Goal: Task Accomplishment & Management: Manage account settings

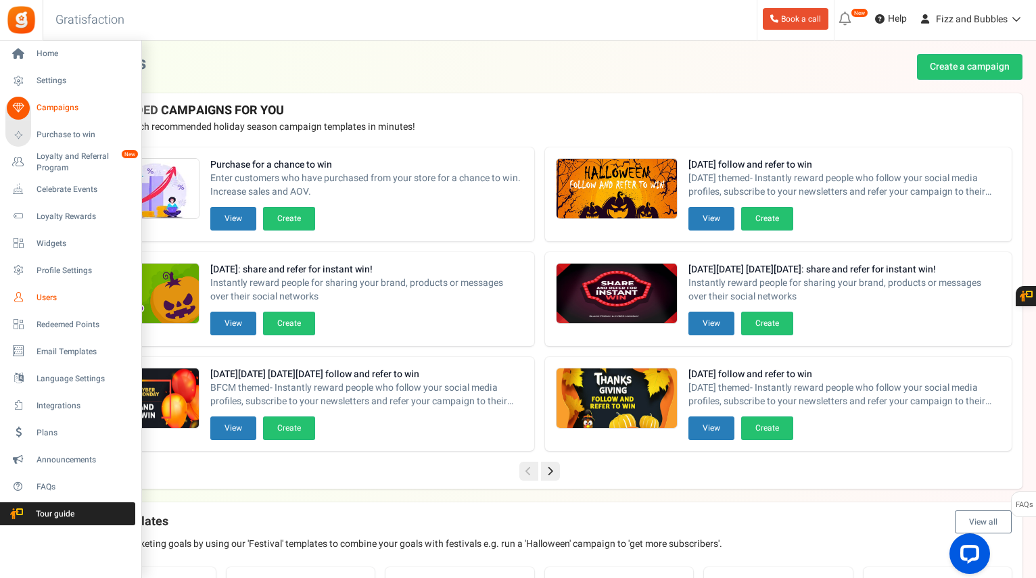
click at [49, 298] on span "Users" at bounding box center [84, 298] width 95 height 12
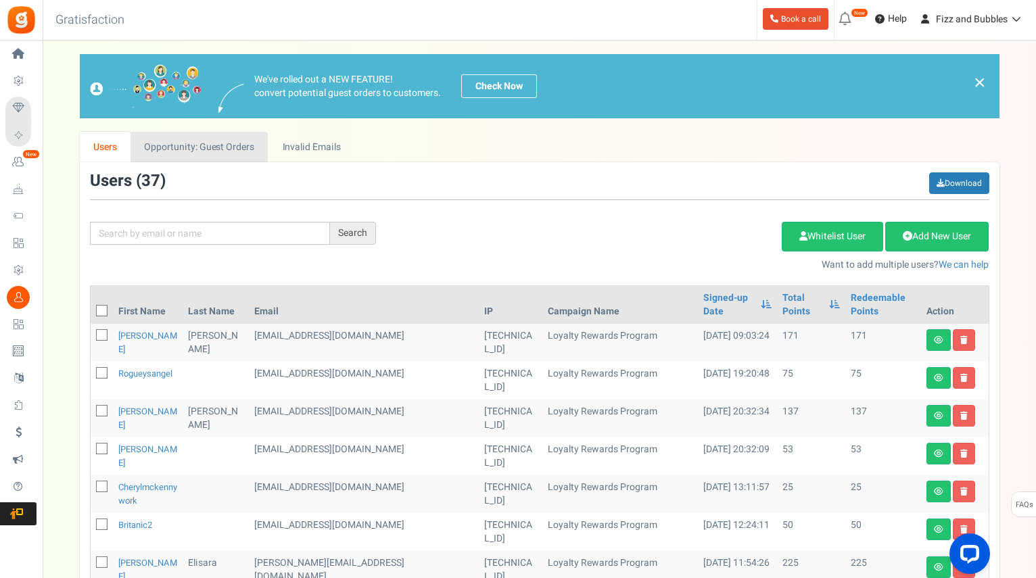
click at [190, 143] on link "Opportunity: Guest Orders" at bounding box center [199, 147] width 137 height 30
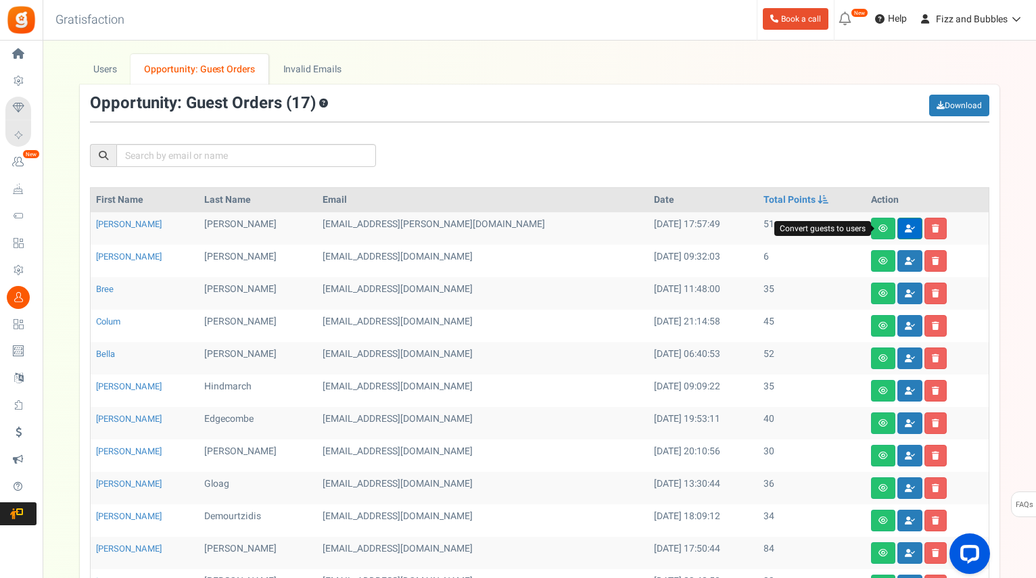
click at [905, 227] on icon at bounding box center [910, 229] width 10 height 8
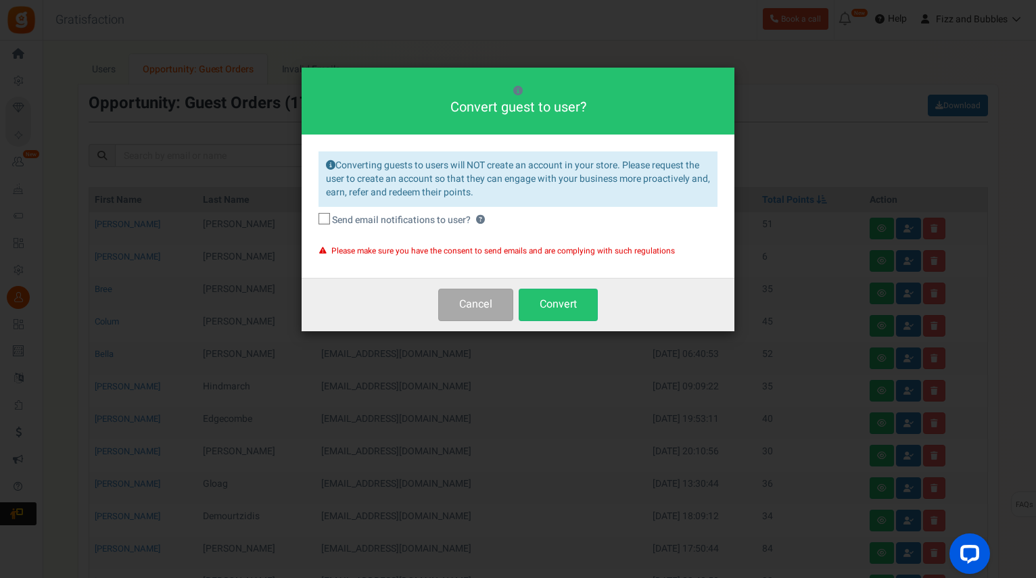
click at [329, 217] on icon at bounding box center [325, 219] width 9 height 9
click at [314, 217] on input "Send email notifications to user? ?" at bounding box center [309, 220] width 9 height 9
checkbox input "true"
click at [574, 304] on button "Convert" at bounding box center [558, 305] width 79 height 32
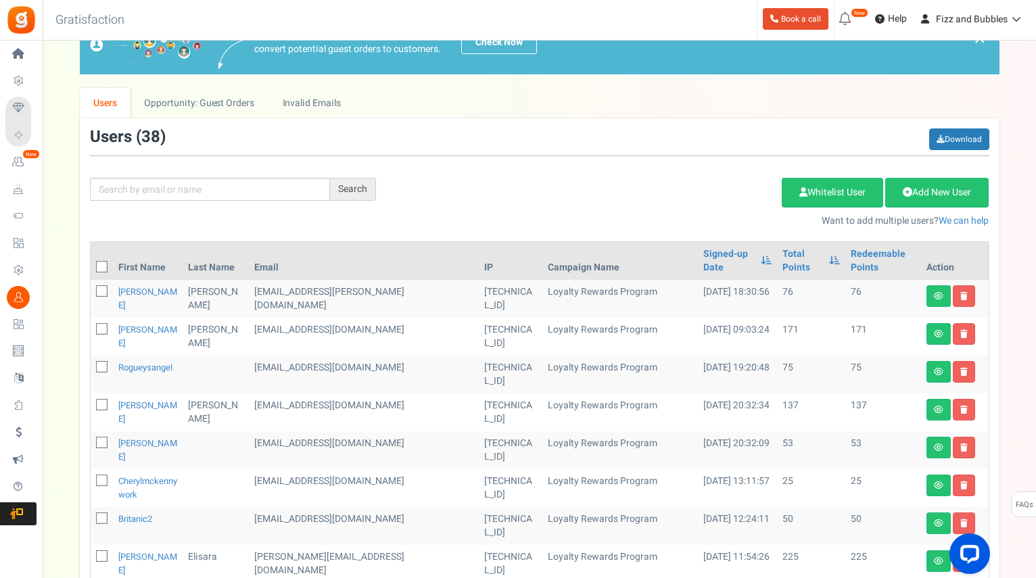
scroll to position [68, 0]
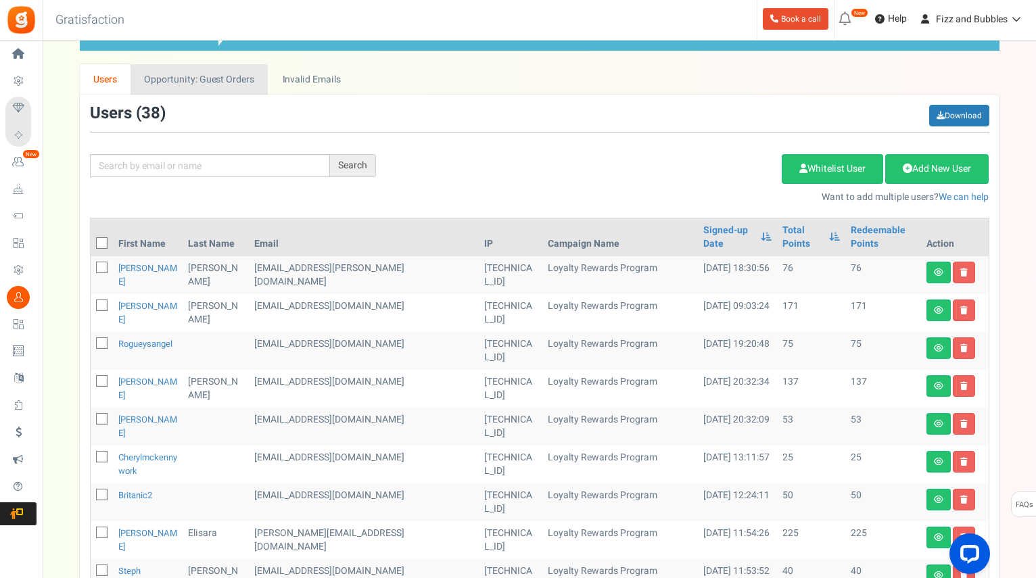
click at [206, 73] on link "Opportunity: Guest Orders" at bounding box center [199, 79] width 137 height 30
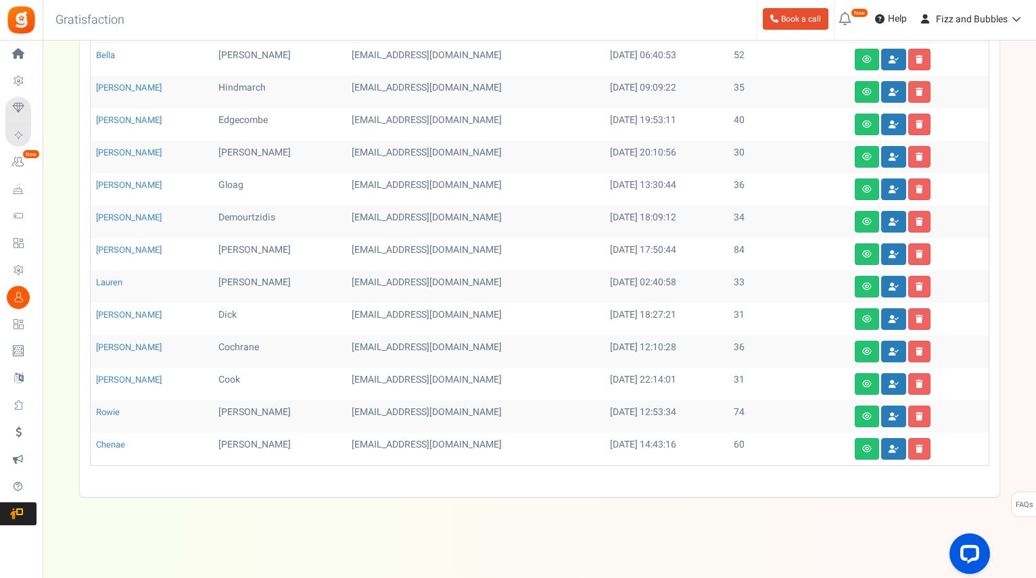
scroll to position [0, 0]
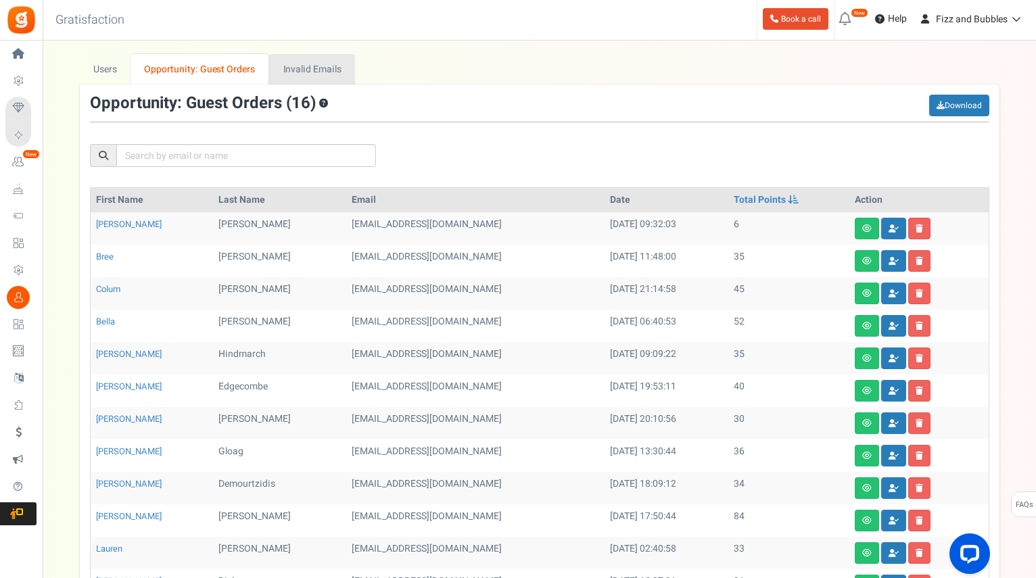
click at [325, 71] on link "Invalid Emails" at bounding box center [312, 69] width 86 height 30
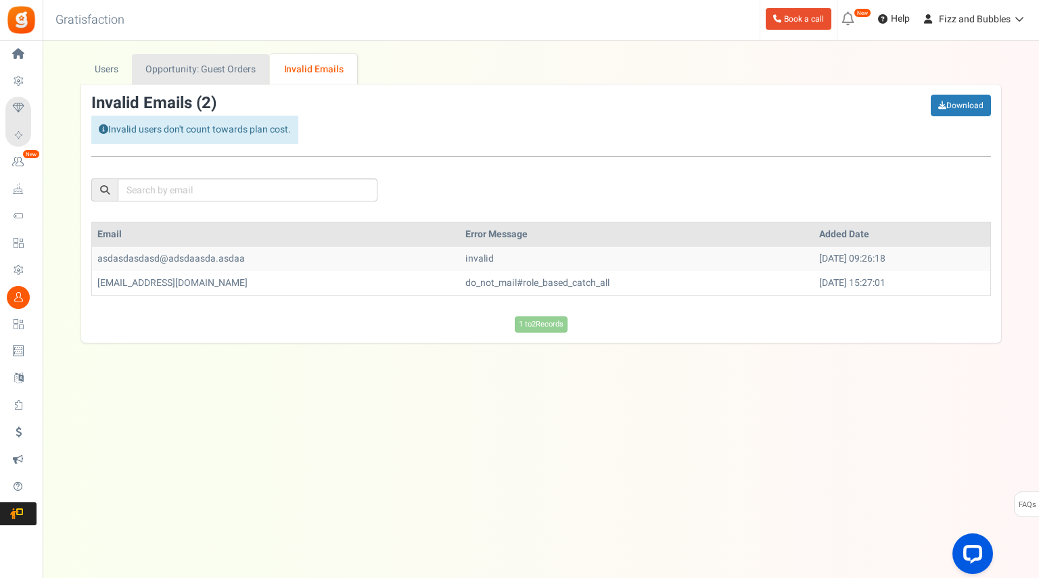
click at [226, 71] on link "Opportunity: Guest Orders" at bounding box center [200, 69] width 137 height 30
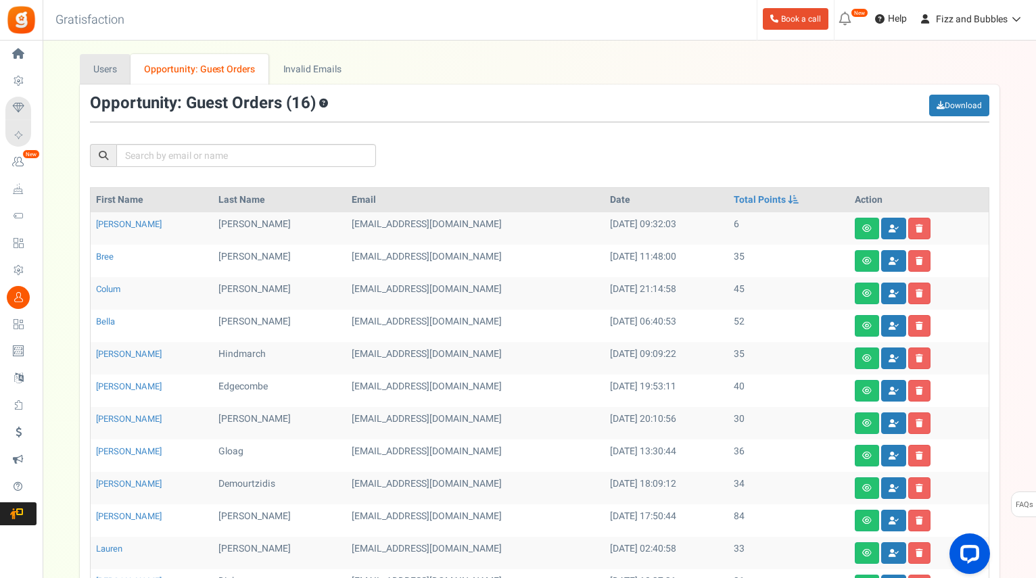
click at [116, 71] on link "Users" at bounding box center [105, 69] width 51 height 30
